Goal: Communication & Community: Answer question/provide support

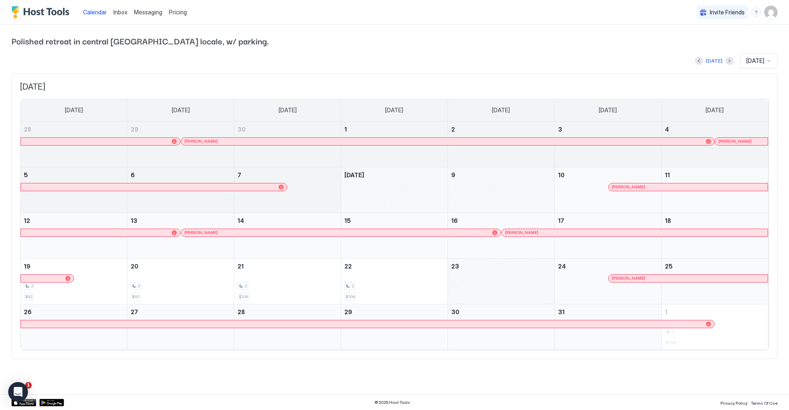
click at [121, 14] on span "Inbox" at bounding box center [120, 12] width 14 height 7
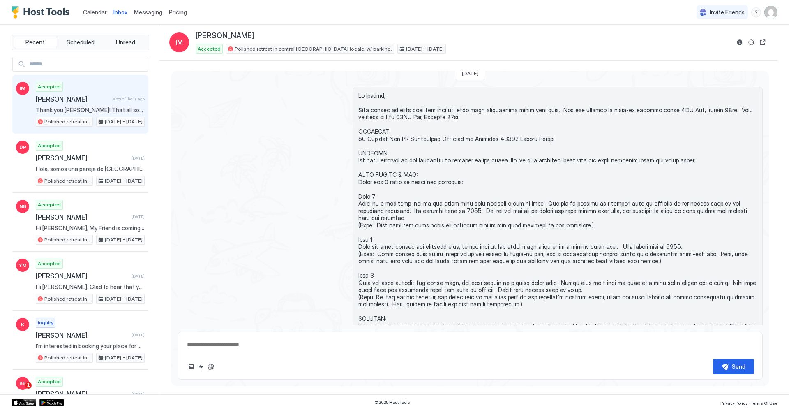
scroll to position [607, 0]
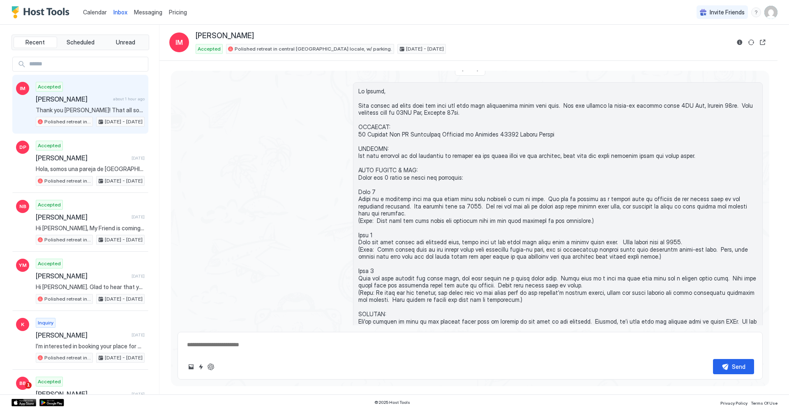
type textarea "*"
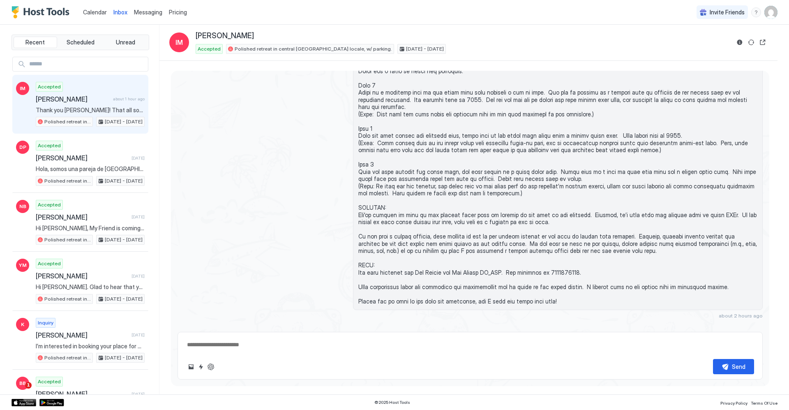
scroll to position [739, 0]
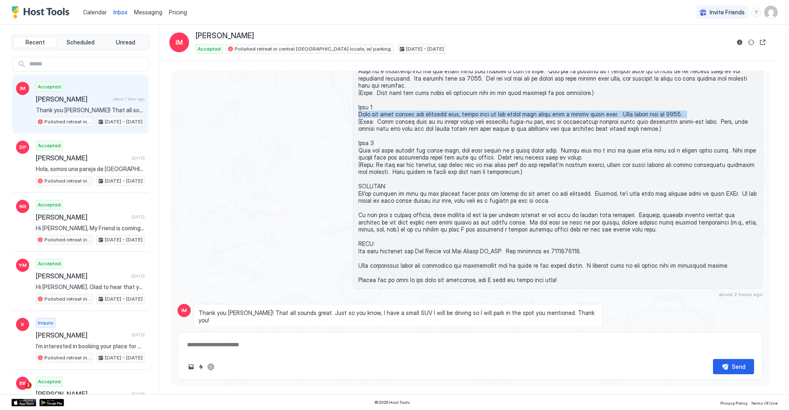
drag, startPoint x: 272, startPoint y: 91, endPoint x: 282, endPoint y: 106, distance: 18.4
click at [282, 106] on div "about 2 hours ago" at bounding box center [470, 125] width 585 height 343
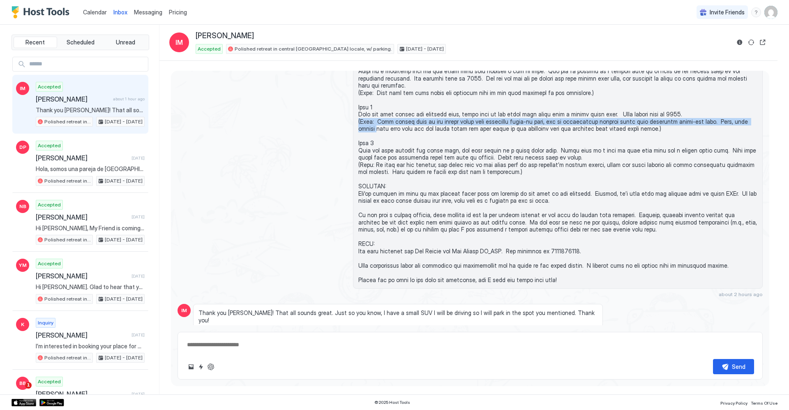
click at [147, 11] on span "Messaging" at bounding box center [148, 12] width 28 height 7
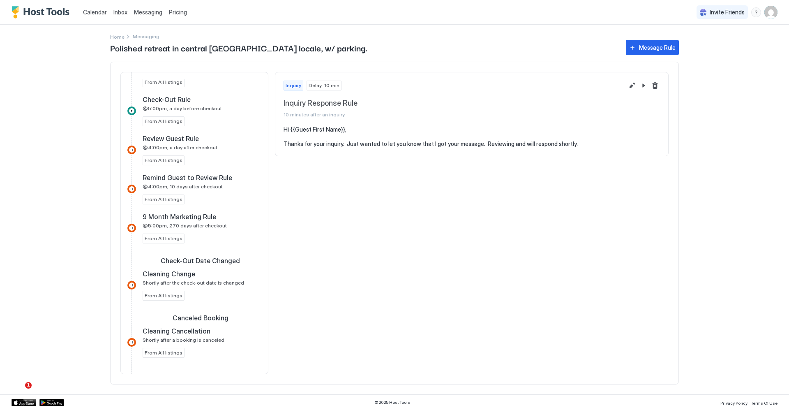
scroll to position [454, 0]
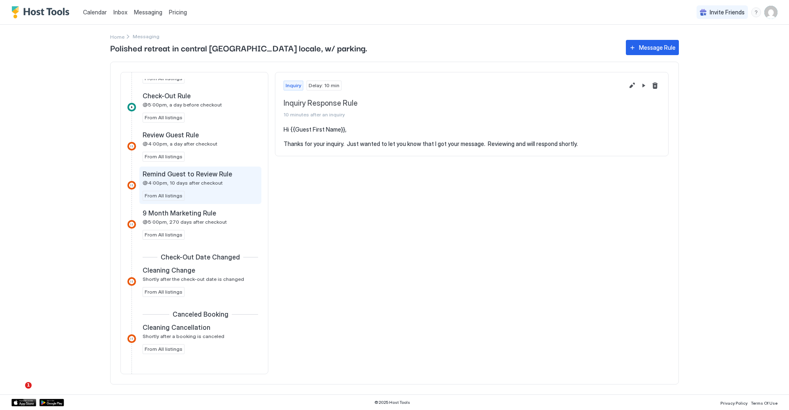
click at [213, 189] on div "Remind Guest to Review Rule @4:00pm, 10 days after checkout From All listings" at bounding box center [200, 185] width 115 height 31
